Goal: Use online tool/utility: Utilize a website feature to perform a specific function

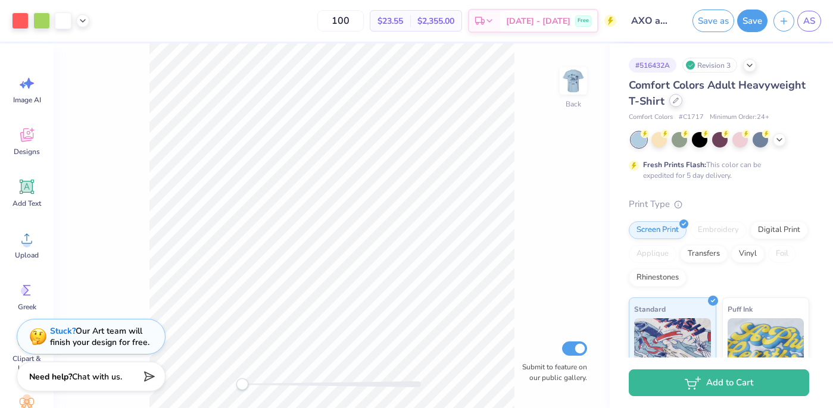
click at [673, 99] on icon at bounding box center [675, 101] width 6 height 6
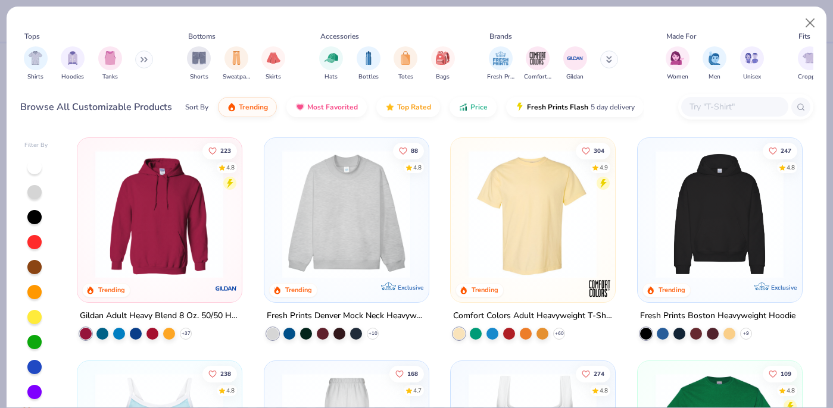
click at [711, 117] on div at bounding box center [745, 107] width 135 height 26
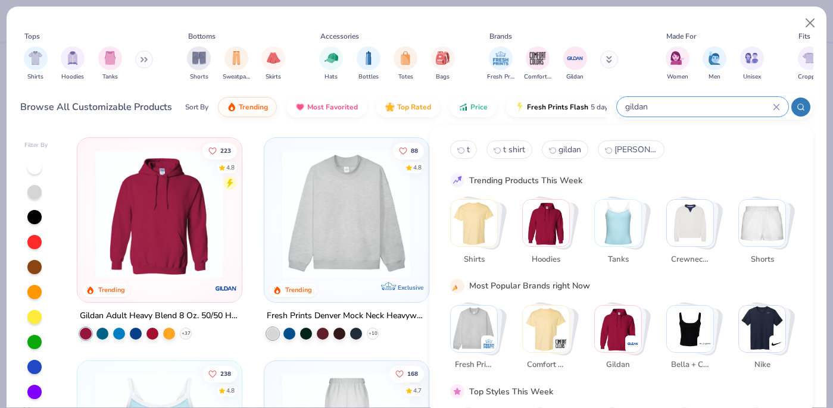
type input "gildan"
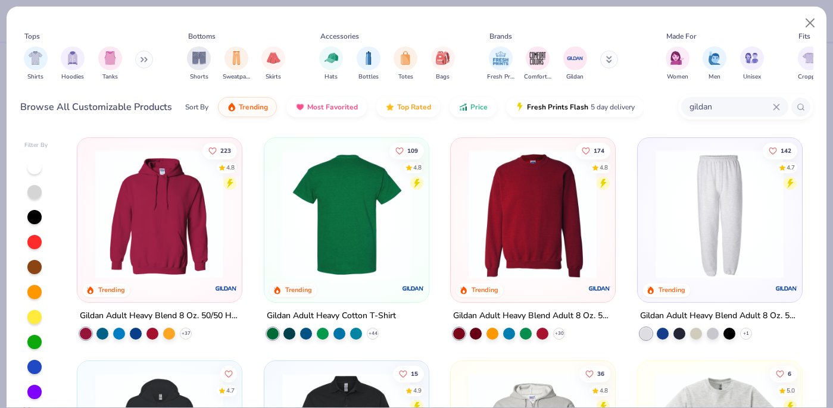
click at [276, 217] on img at bounding box center [206, 214] width 140 height 129
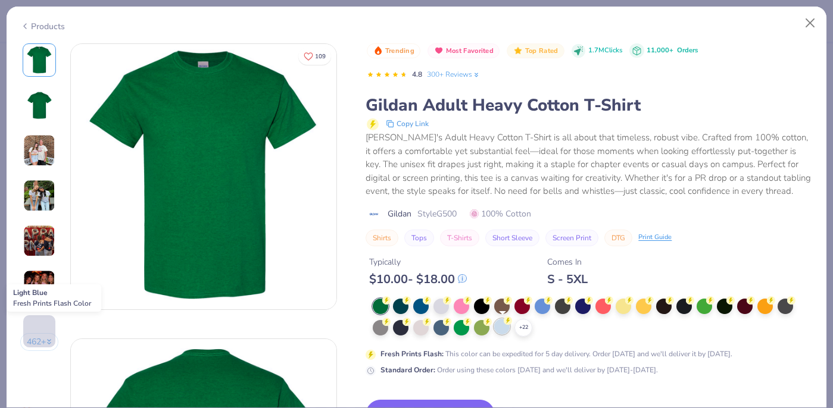
click at [500, 331] on div at bounding box center [501, 326] width 15 height 15
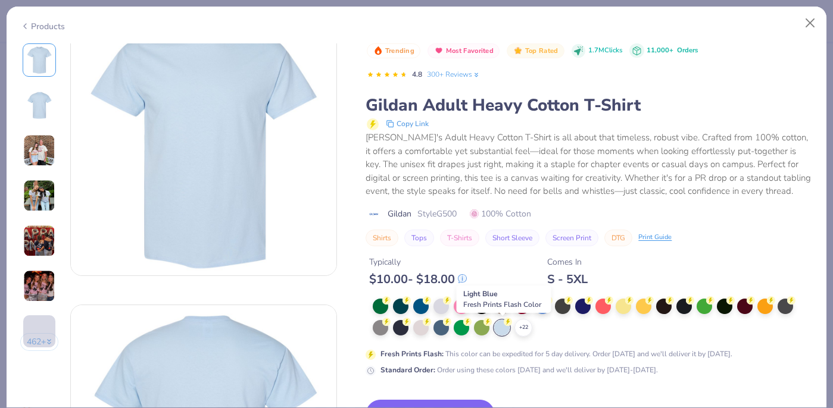
scroll to position [73, 0]
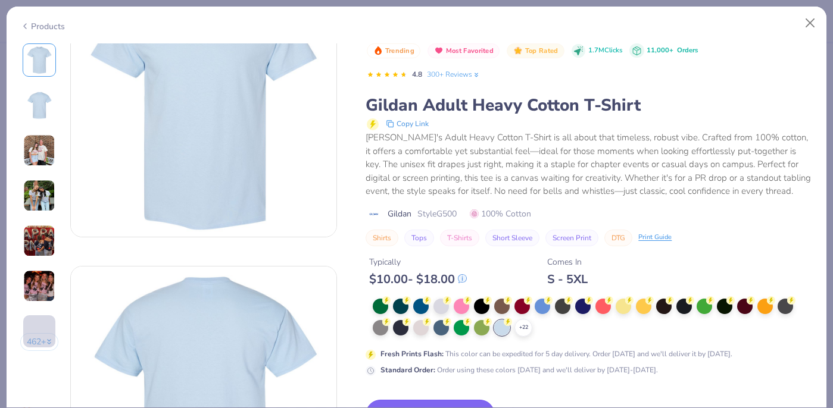
click at [444, 402] on button "Switch to This" at bounding box center [429, 415] width 129 height 30
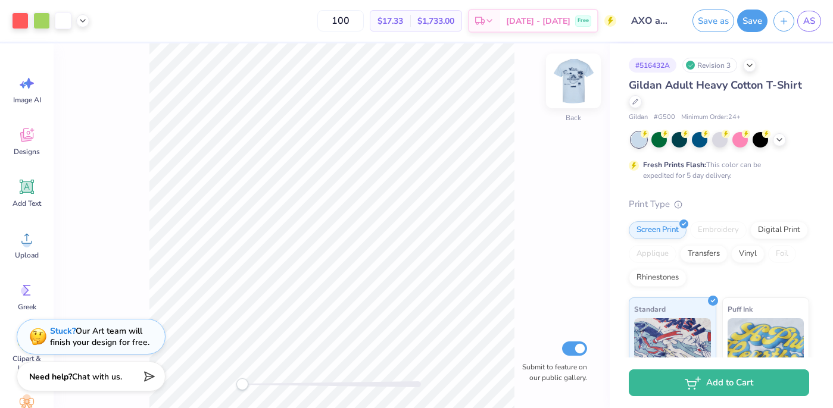
click at [577, 77] on img at bounding box center [573, 81] width 48 height 48
click at [575, 76] on img at bounding box center [573, 81] width 48 height 48
click at [752, 23] on button "Save" at bounding box center [752, 19] width 30 height 23
